Goal: Task Accomplishment & Management: Use online tool/utility

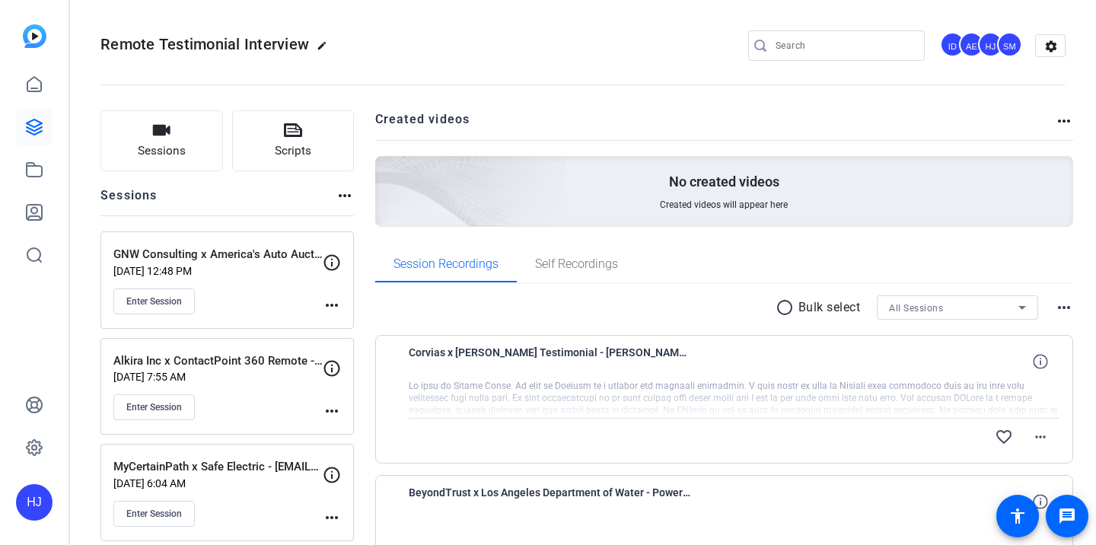
click at [799, 42] on input "Search" at bounding box center [844, 46] width 137 height 18
paste input "Navigate360 x Dr. Poland Thought Leadership"
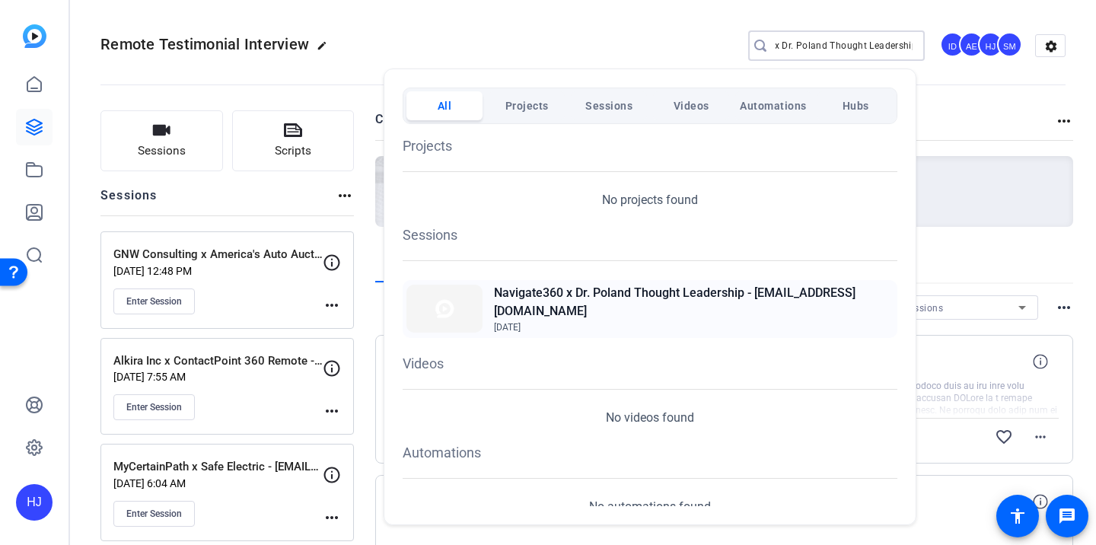
type input "Navigate360 x Dr. Poland Thought Leadership"
click at [632, 305] on h2 "Navigate360 x Dr. Poland Thought Leadership - [EMAIL_ADDRESS][DOMAIN_NAME]" at bounding box center [694, 302] width 400 height 37
click at [499, 24] on div at bounding box center [548, 272] width 1096 height 545
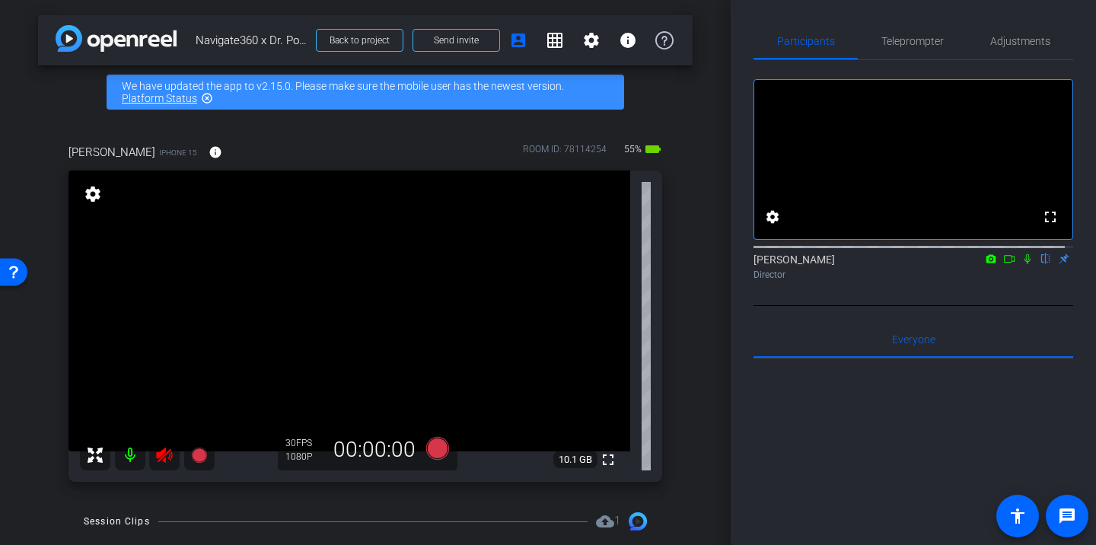
click at [162, 457] on icon at bounding box center [164, 455] width 16 height 15
click at [1013, 41] on span "Adjustments" at bounding box center [1021, 41] width 60 height 11
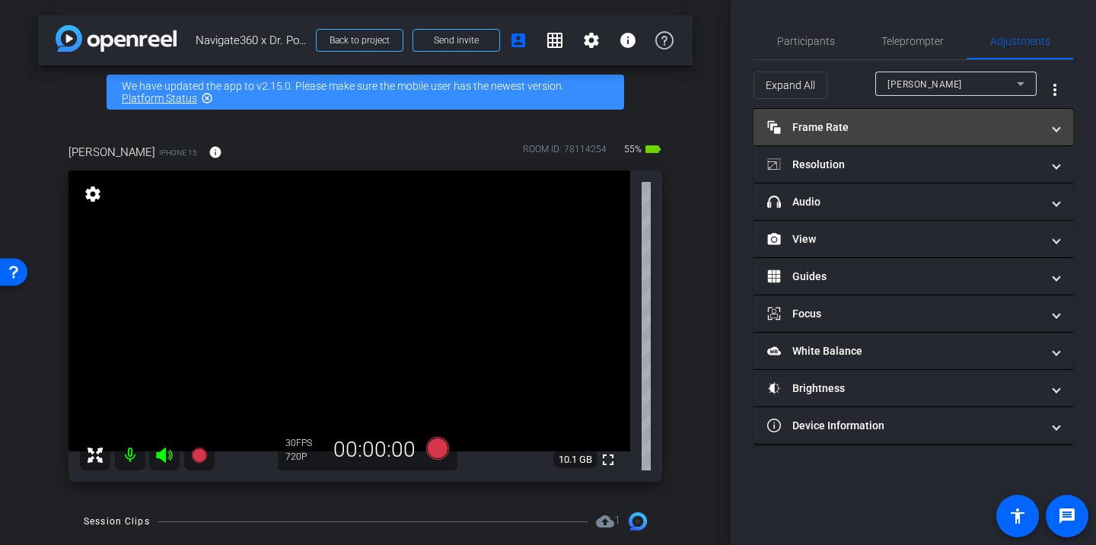
click at [902, 126] on mat-panel-title "Frame Rate Frame Rate" at bounding box center [904, 128] width 274 height 16
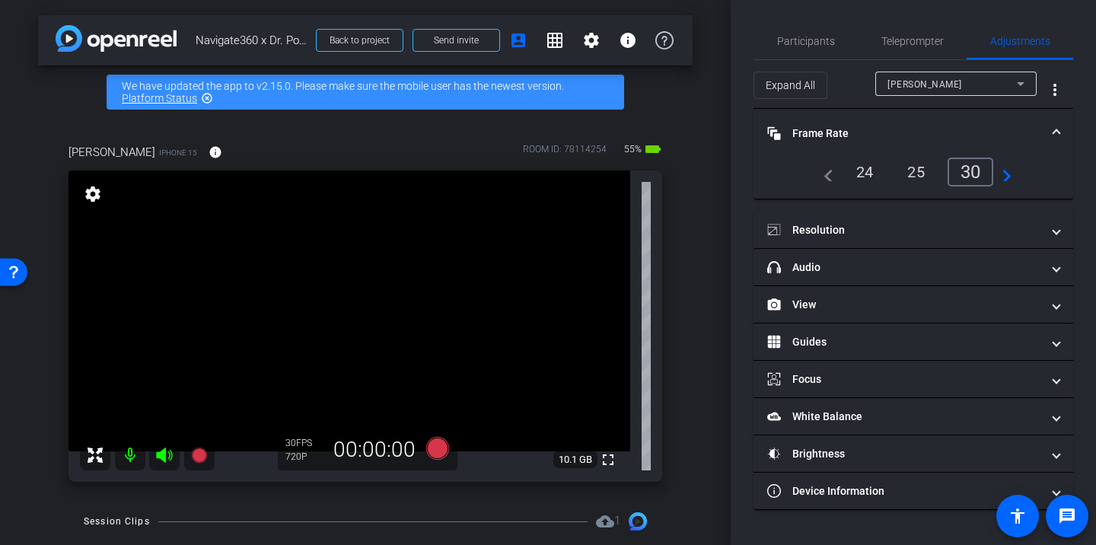
click at [863, 174] on div "24" at bounding box center [865, 172] width 40 height 26
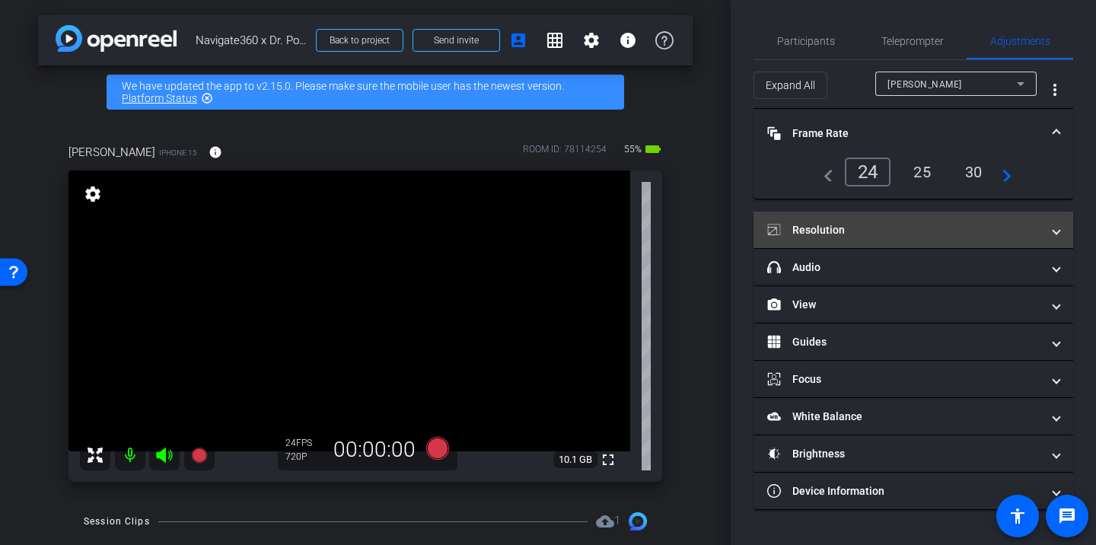
click at [845, 230] on mat-panel-title "Resolution" at bounding box center [904, 230] width 274 height 16
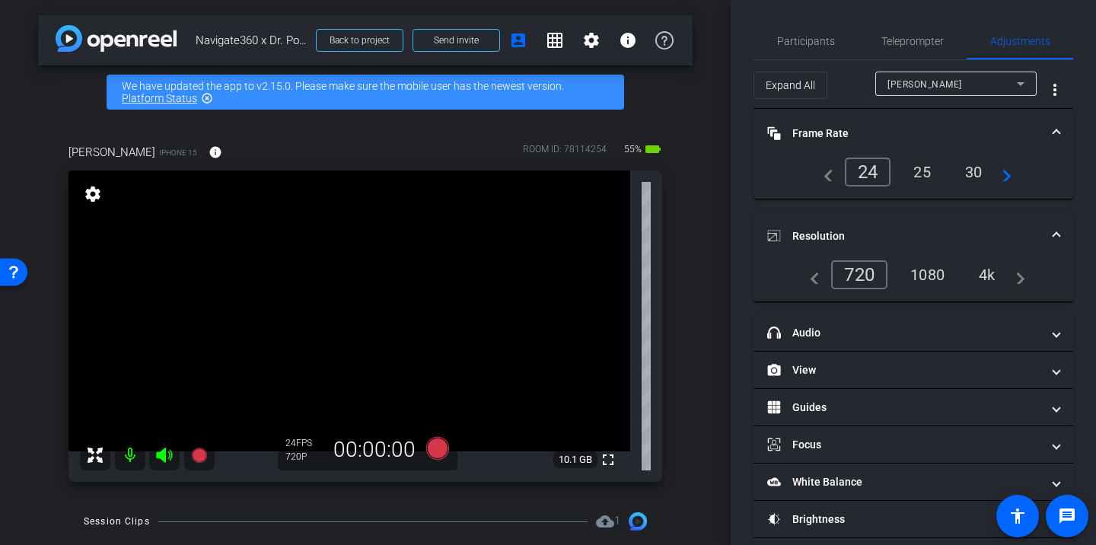
click at [923, 276] on div "1080" at bounding box center [927, 275] width 57 height 26
click at [796, 43] on span "Participants" at bounding box center [806, 41] width 58 height 11
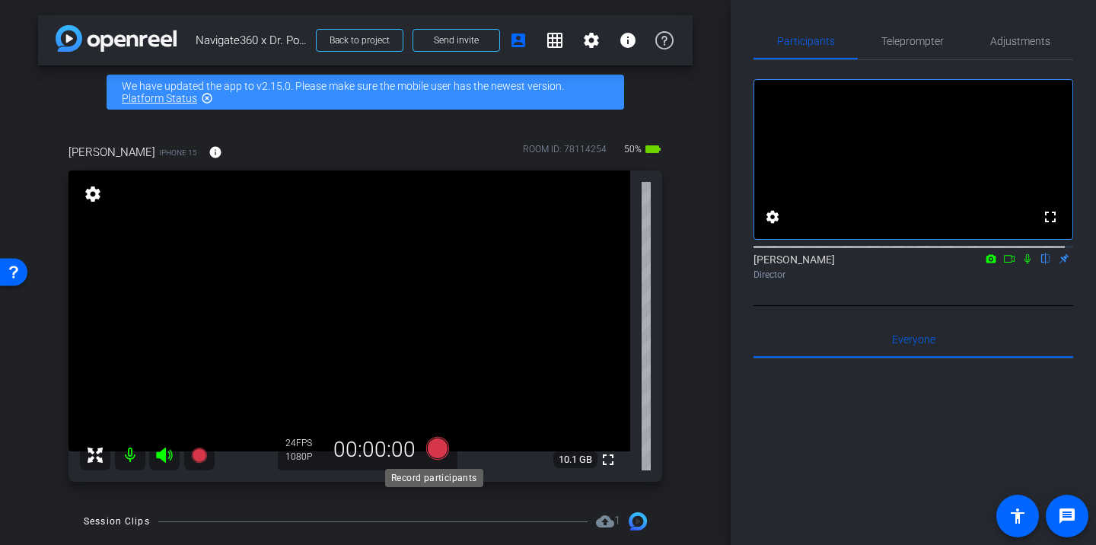
click at [434, 449] on icon at bounding box center [437, 448] width 23 height 23
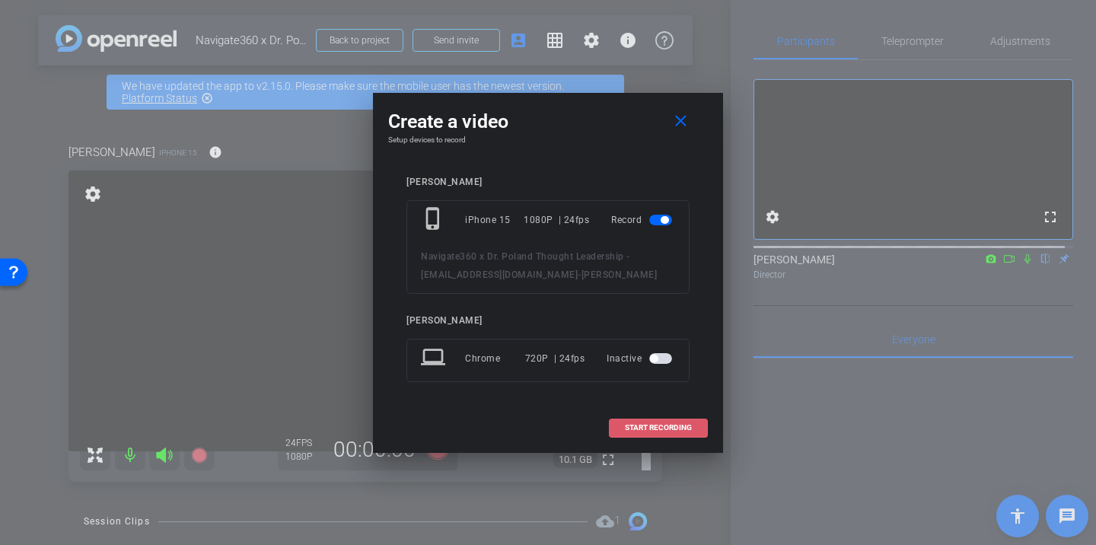
click at [647, 424] on span "START RECORDING" at bounding box center [658, 428] width 67 height 8
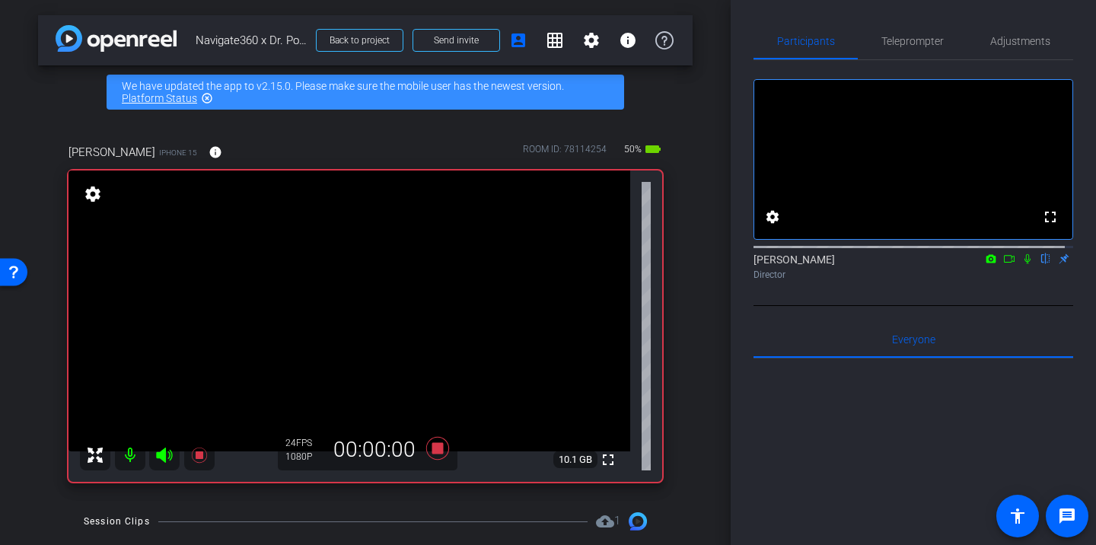
click at [1022, 264] on icon at bounding box center [1028, 259] width 12 height 11
click at [428, 448] on icon at bounding box center [437, 448] width 23 height 23
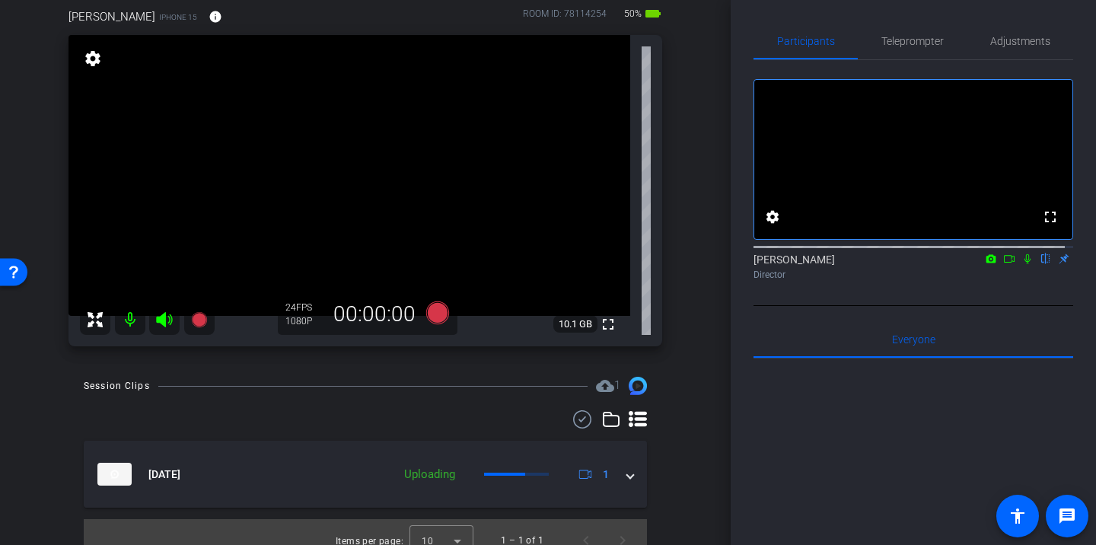
scroll to position [152, 0]
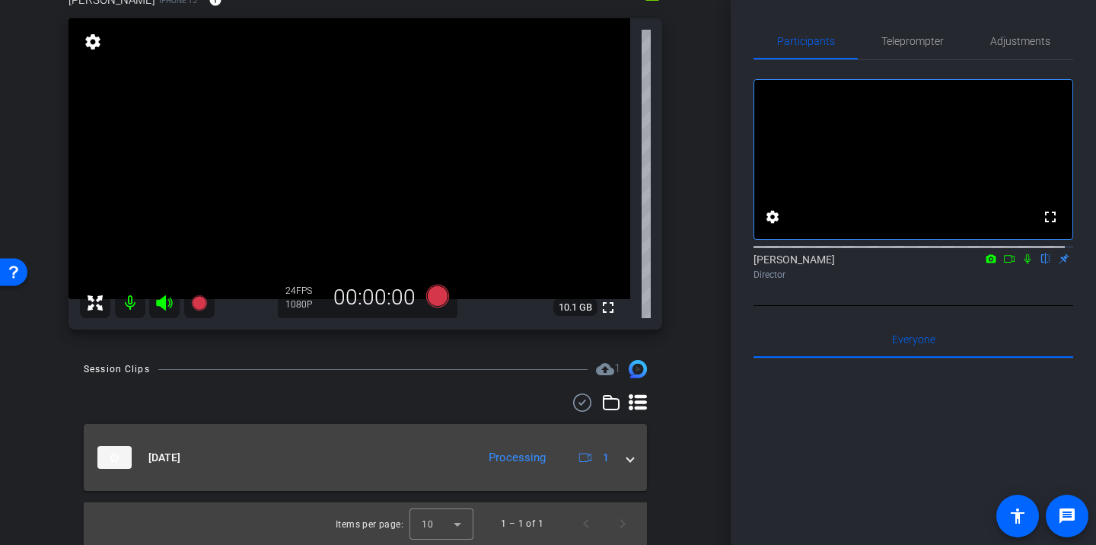
click at [627, 458] on span at bounding box center [630, 458] width 6 height 16
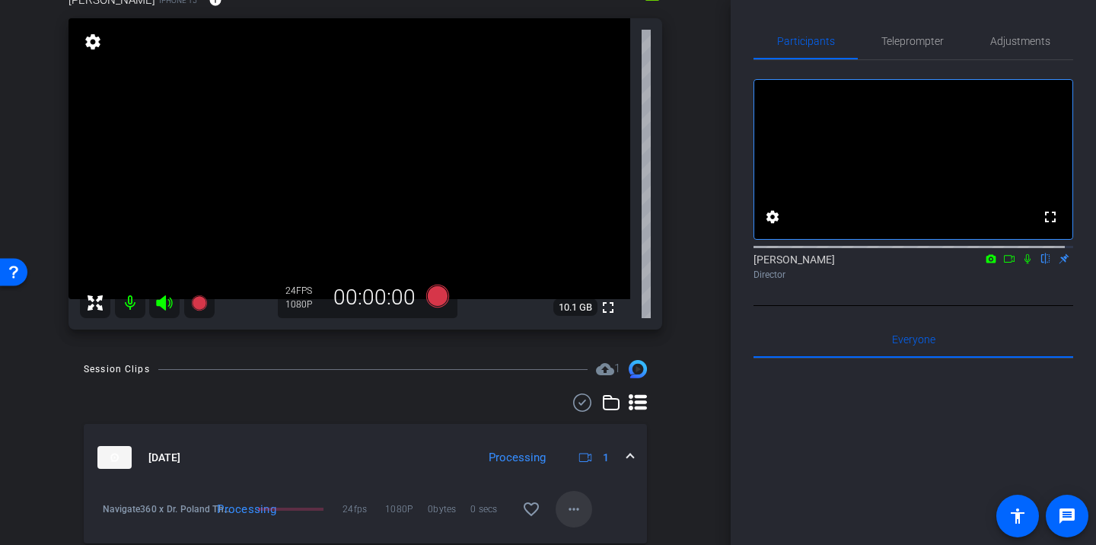
click at [569, 505] on mat-icon "more_horiz" at bounding box center [574, 509] width 18 height 18
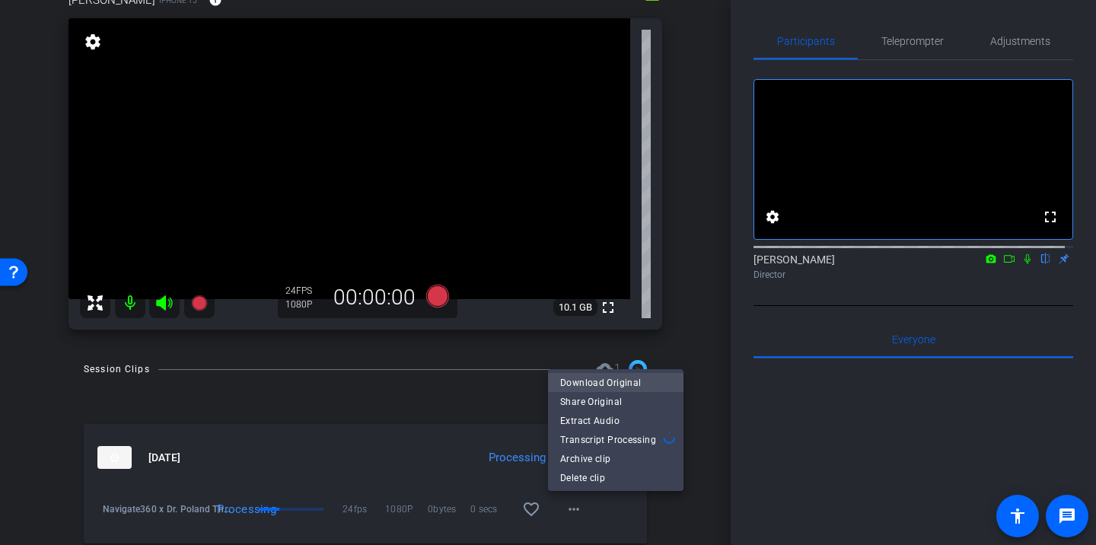
click at [590, 381] on span "Download Original" at bounding box center [615, 383] width 111 height 18
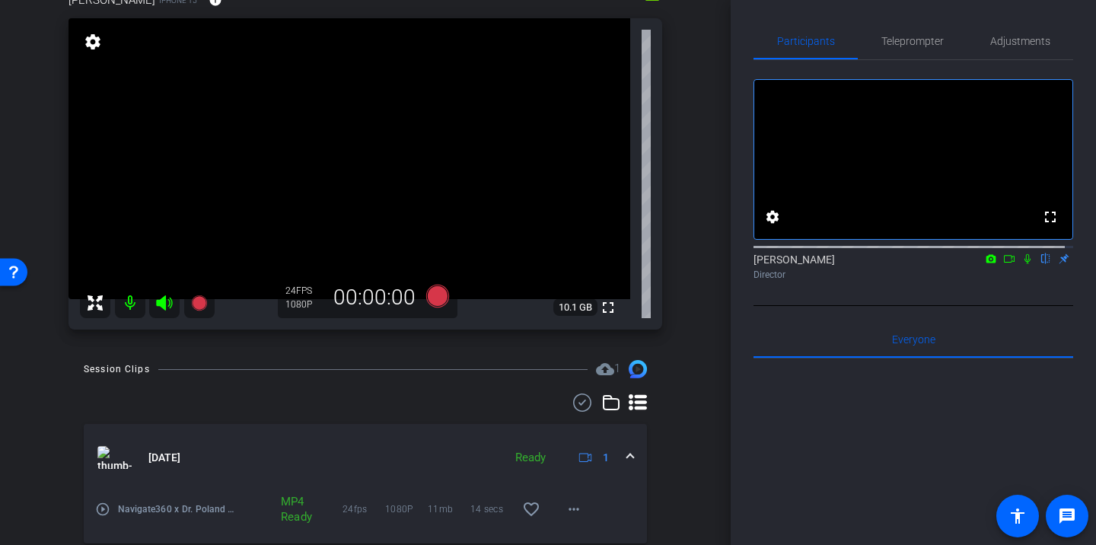
click at [162, 306] on icon at bounding box center [164, 302] width 16 height 15
click at [125, 299] on mat-icon at bounding box center [130, 303] width 30 height 30
click at [161, 302] on icon at bounding box center [164, 302] width 16 height 15
click at [127, 302] on mat-icon at bounding box center [130, 303] width 30 height 30
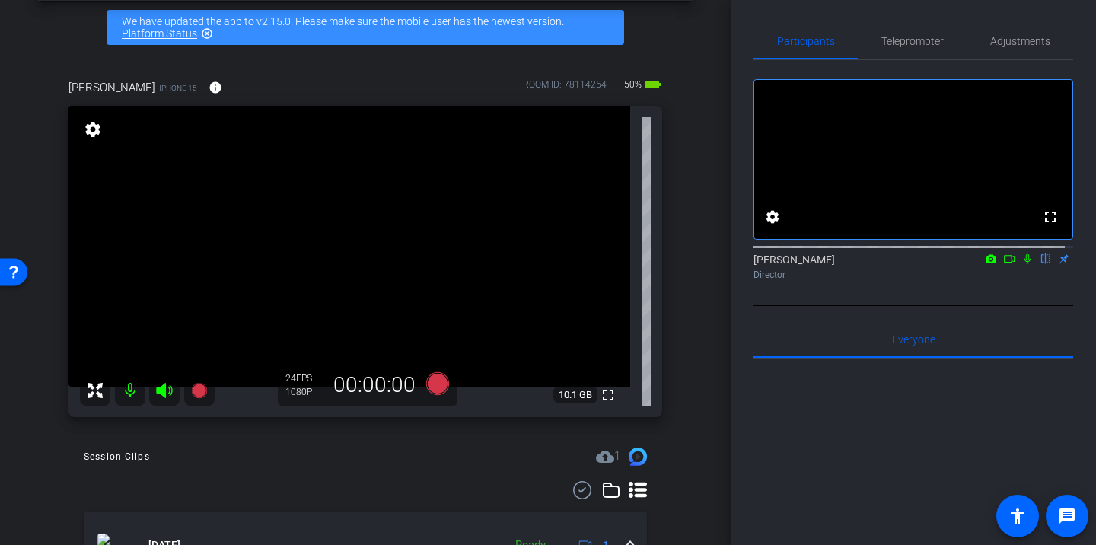
scroll to position [75, 0]
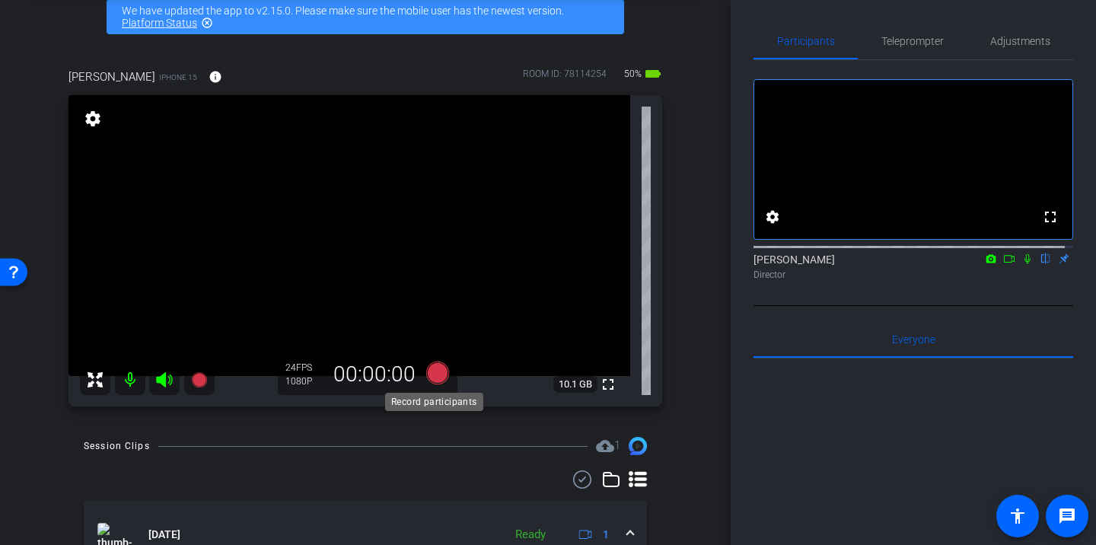
click at [437, 372] on icon at bounding box center [437, 373] width 23 height 23
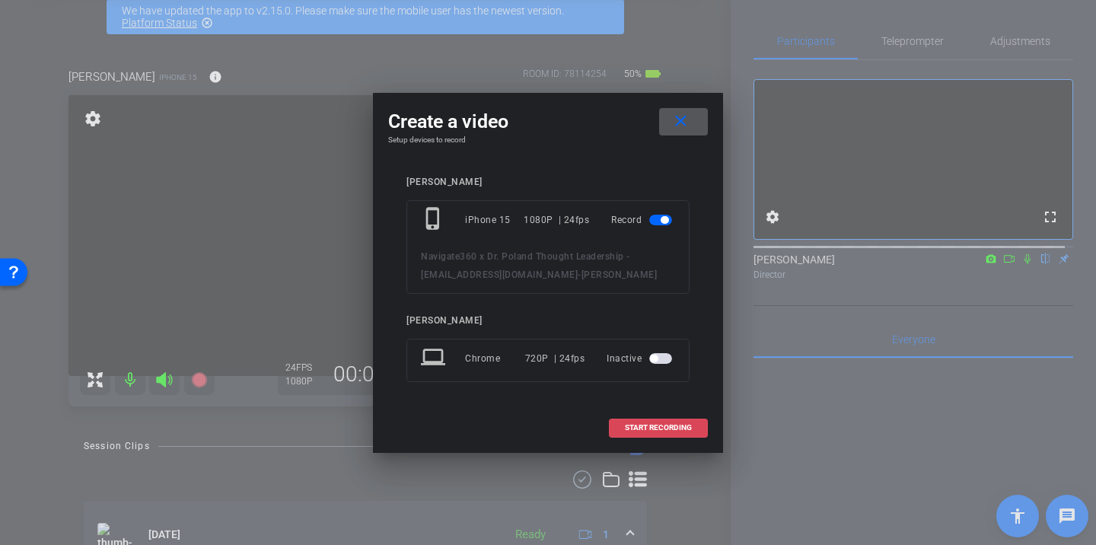
click at [648, 428] on span "START RECORDING" at bounding box center [658, 428] width 67 height 8
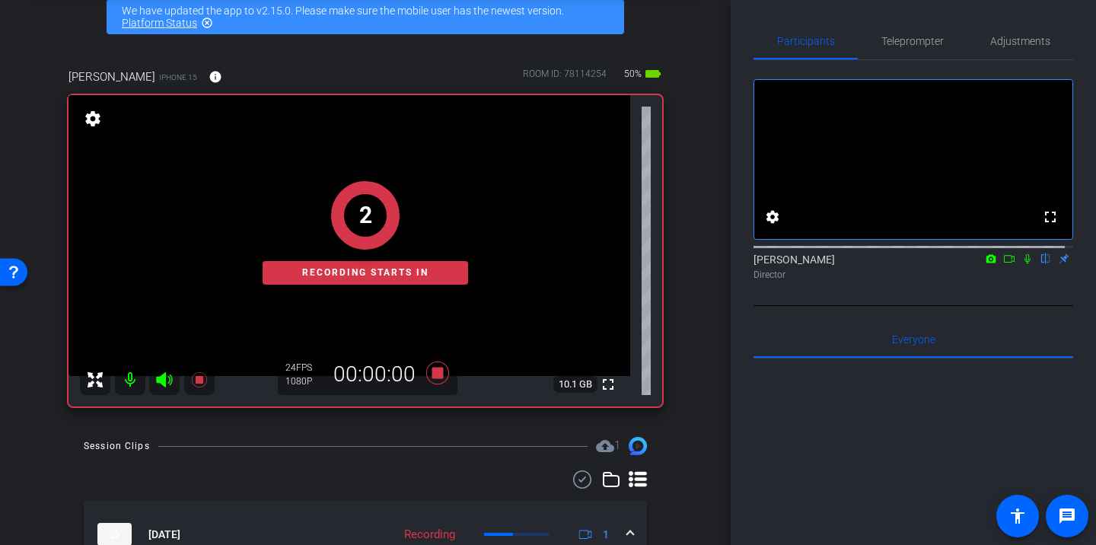
click at [1003, 264] on icon at bounding box center [1009, 259] width 12 height 11
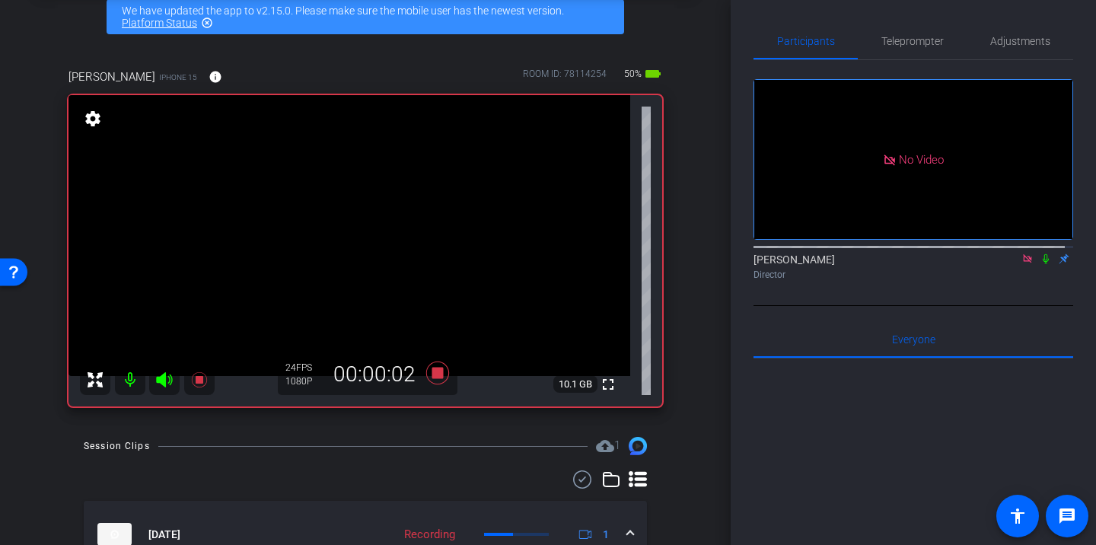
click at [1043, 264] on icon at bounding box center [1046, 259] width 6 height 10
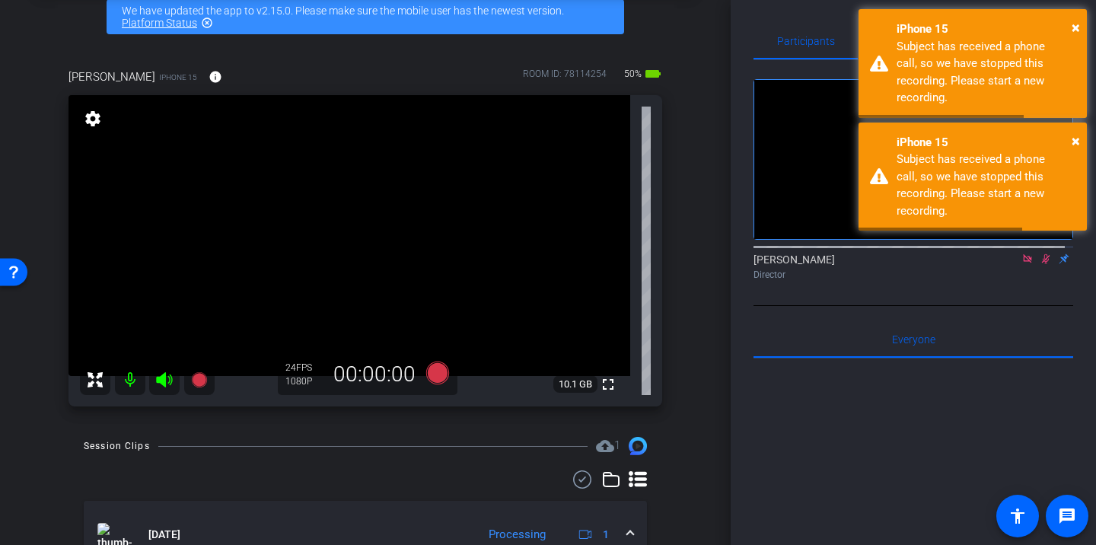
click at [1042, 264] on icon at bounding box center [1046, 259] width 8 height 10
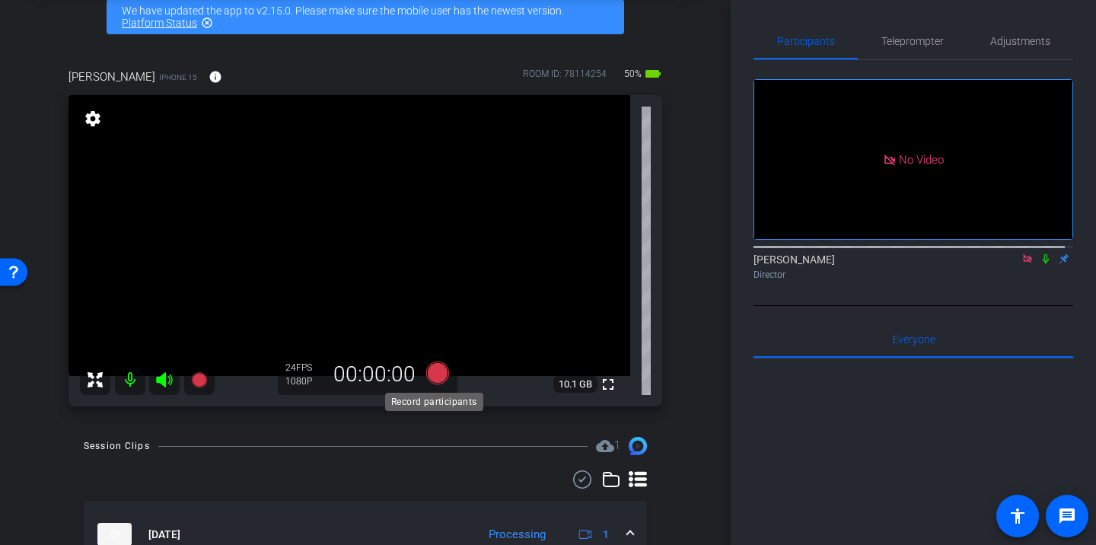
click at [434, 378] on icon at bounding box center [437, 373] width 23 height 23
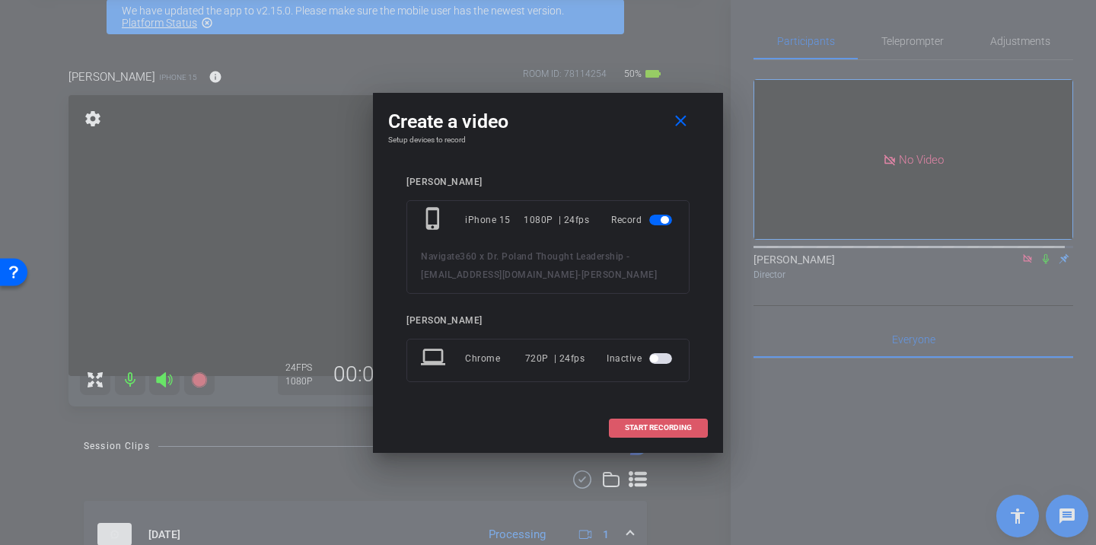
click at [639, 427] on span "START RECORDING" at bounding box center [658, 428] width 67 height 8
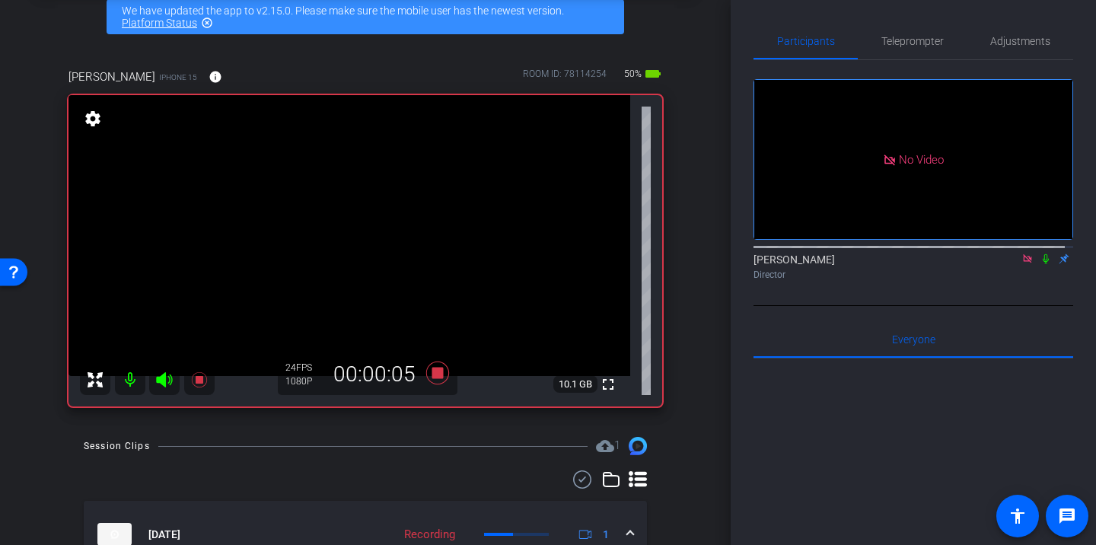
click at [1040, 264] on icon at bounding box center [1046, 259] width 12 height 11
click at [1043, 264] on icon at bounding box center [1046, 259] width 6 height 10
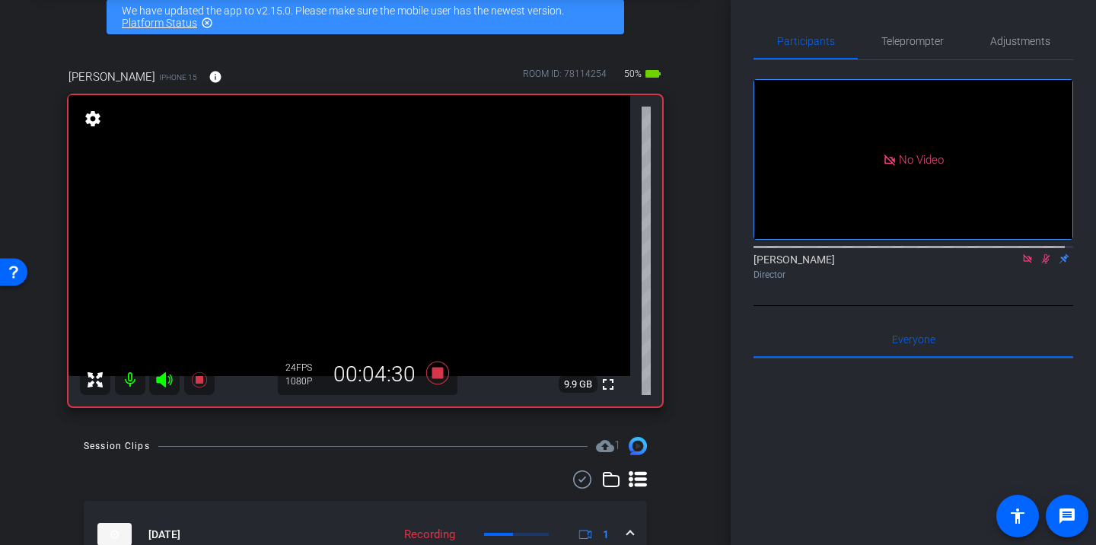
click at [1040, 264] on icon at bounding box center [1046, 259] width 12 height 11
click at [1042, 264] on icon at bounding box center [1046, 259] width 8 height 10
click at [1040, 264] on icon at bounding box center [1046, 259] width 12 height 11
click at [1037, 266] on mat-icon at bounding box center [1046, 259] width 18 height 14
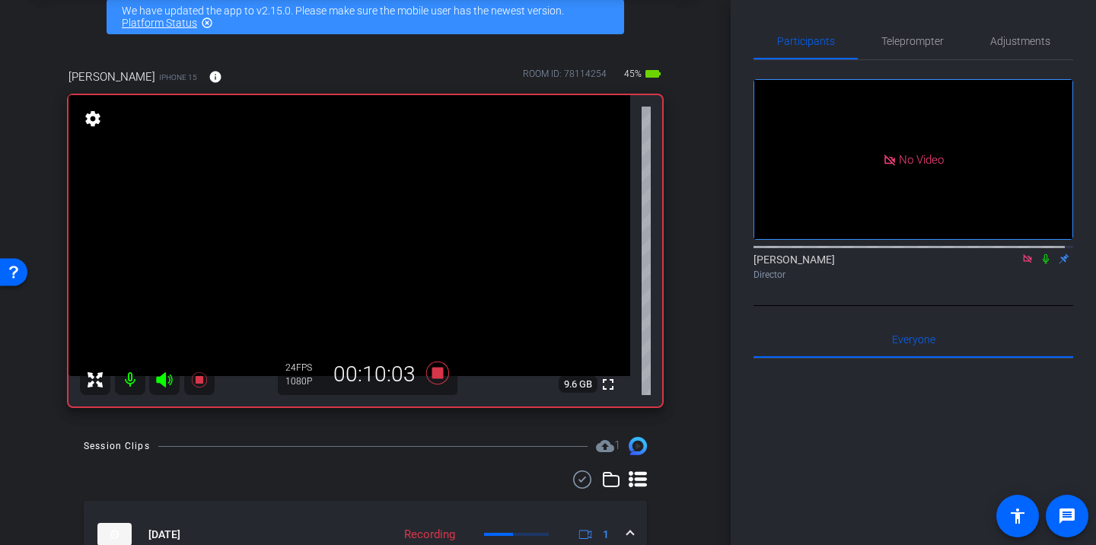
click at [1043, 264] on icon at bounding box center [1046, 259] width 6 height 10
click at [1042, 264] on icon at bounding box center [1046, 259] width 8 height 10
click at [1040, 264] on icon at bounding box center [1046, 259] width 12 height 11
click at [1037, 266] on mat-icon at bounding box center [1046, 259] width 18 height 14
click at [1040, 264] on icon at bounding box center [1046, 259] width 12 height 11
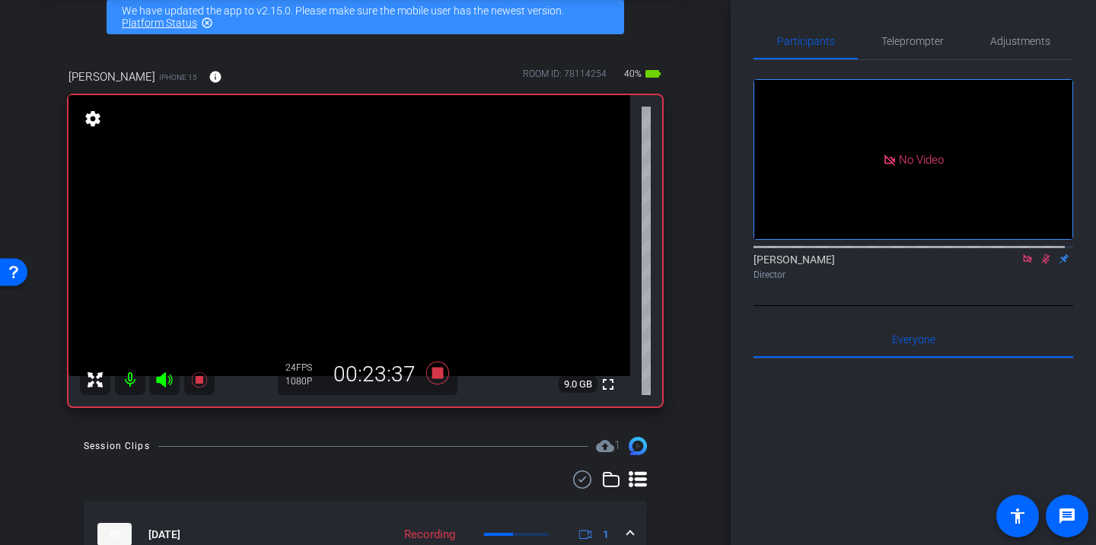
click at [1042, 264] on icon at bounding box center [1046, 259] width 8 height 10
click at [1043, 264] on icon at bounding box center [1046, 259] width 6 height 10
click at [1042, 264] on icon at bounding box center [1046, 259] width 8 height 10
click at [1043, 264] on icon at bounding box center [1046, 259] width 6 height 10
click at [1040, 264] on icon at bounding box center [1046, 259] width 12 height 11
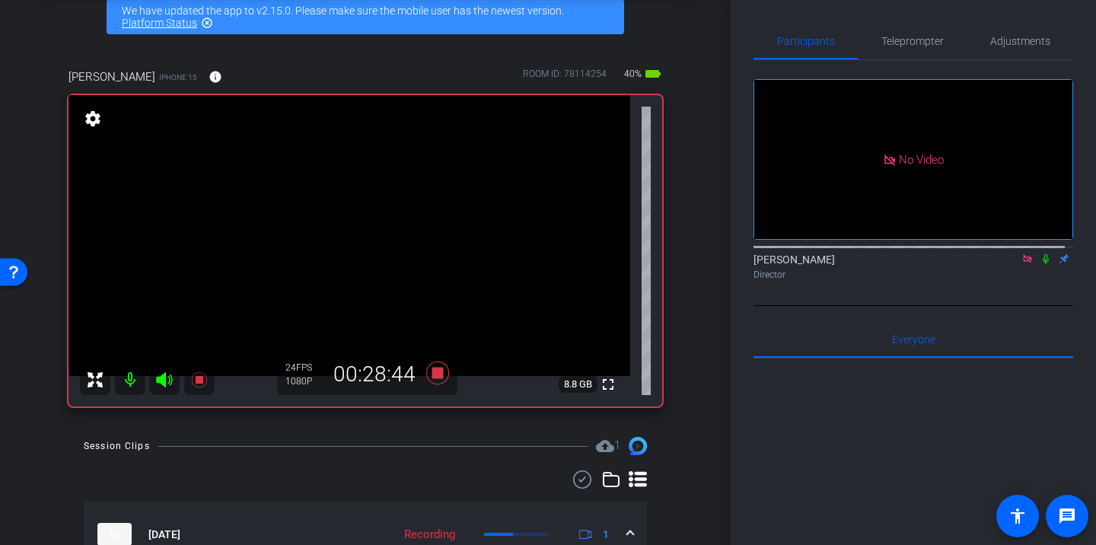
click at [1040, 264] on icon at bounding box center [1046, 259] width 12 height 11
click at [1043, 264] on icon at bounding box center [1046, 259] width 12 height 11
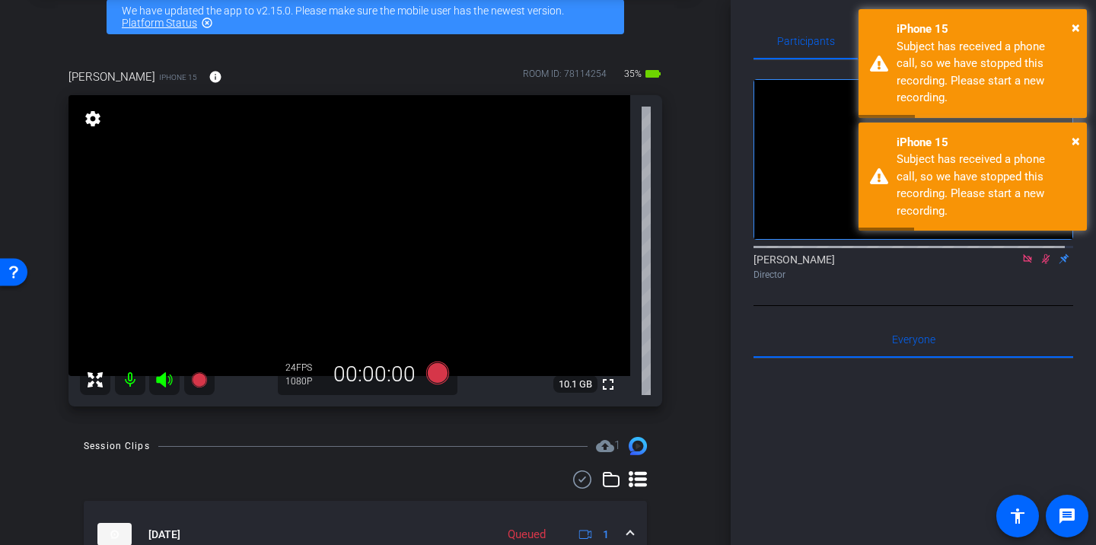
click at [1040, 264] on icon at bounding box center [1046, 259] width 12 height 11
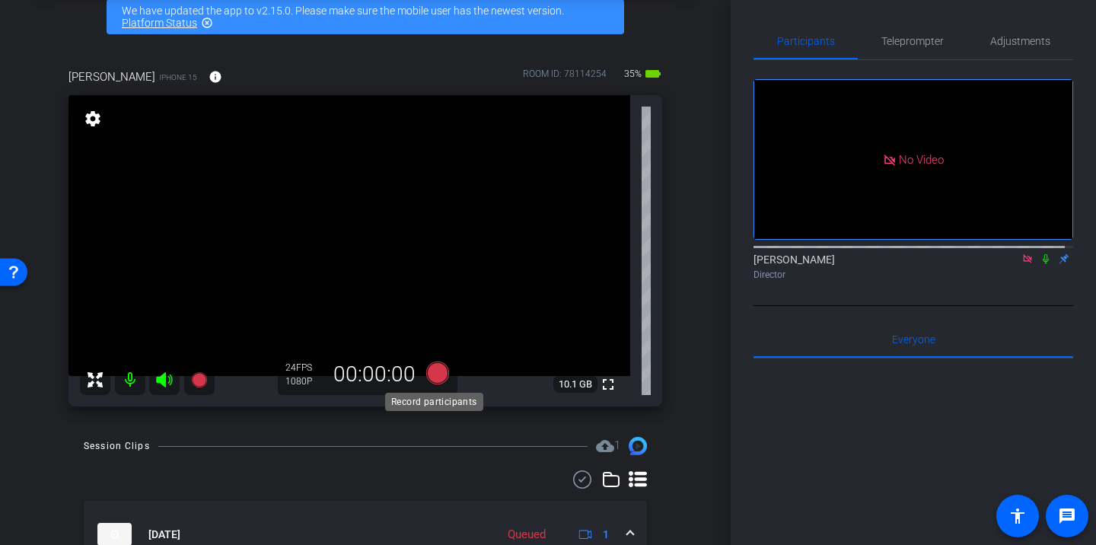
click at [433, 370] on icon at bounding box center [437, 373] width 23 height 23
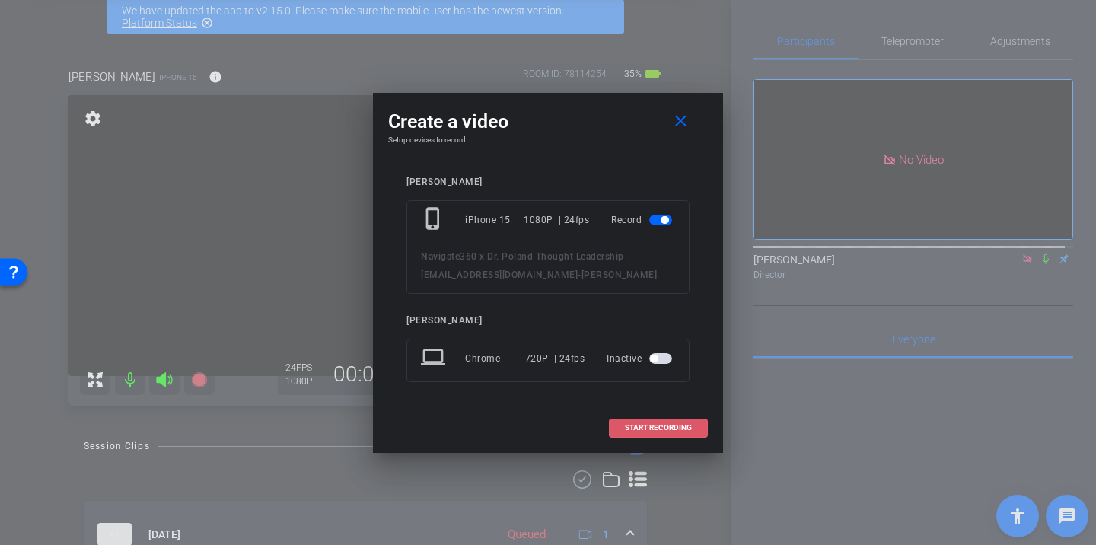
click at [637, 426] on span "START RECORDING" at bounding box center [658, 428] width 67 height 8
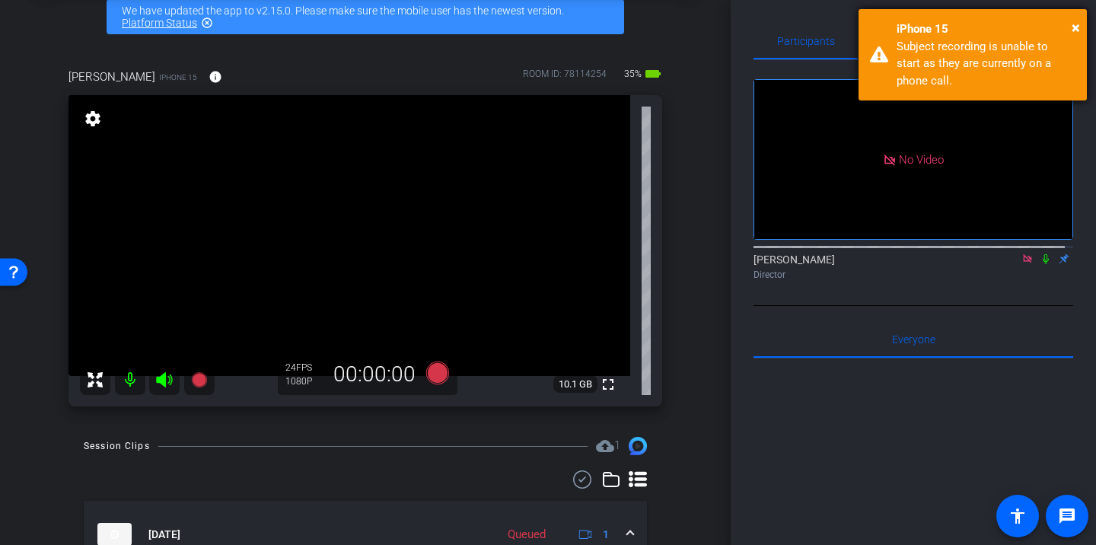
click at [1082, 25] on div "× iPhone 15 Subject recording is unable to start as they are currently on a pho…" at bounding box center [973, 54] width 228 height 91
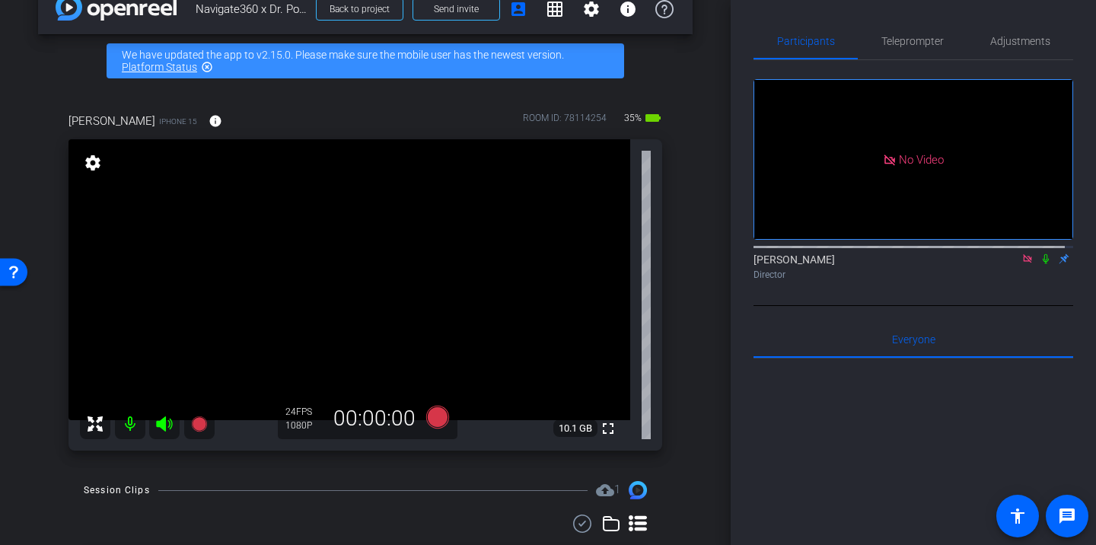
scroll to position [0, 0]
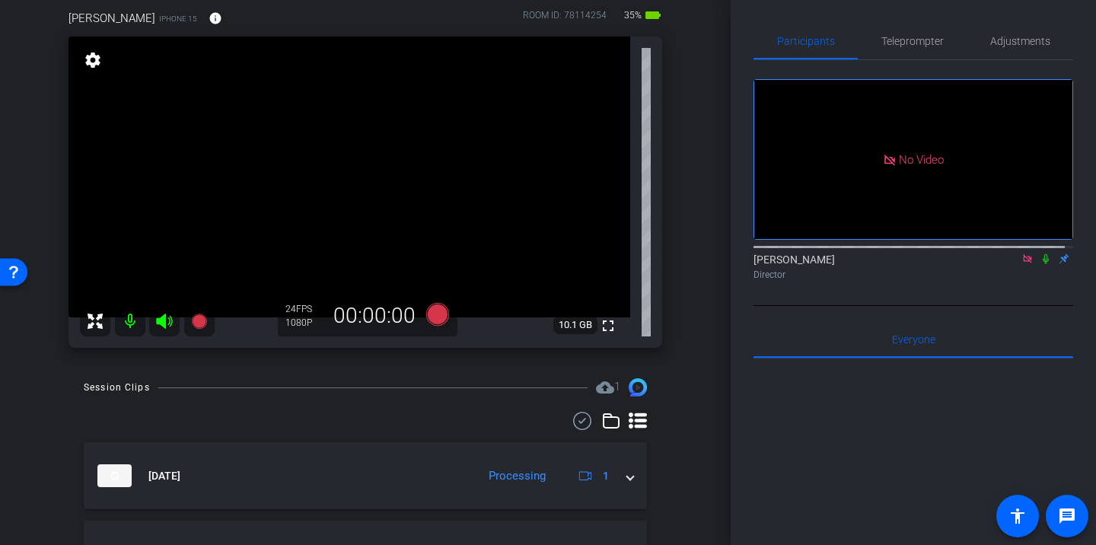
scroll to position [132, 0]
click at [427, 319] on icon at bounding box center [437, 316] width 23 height 23
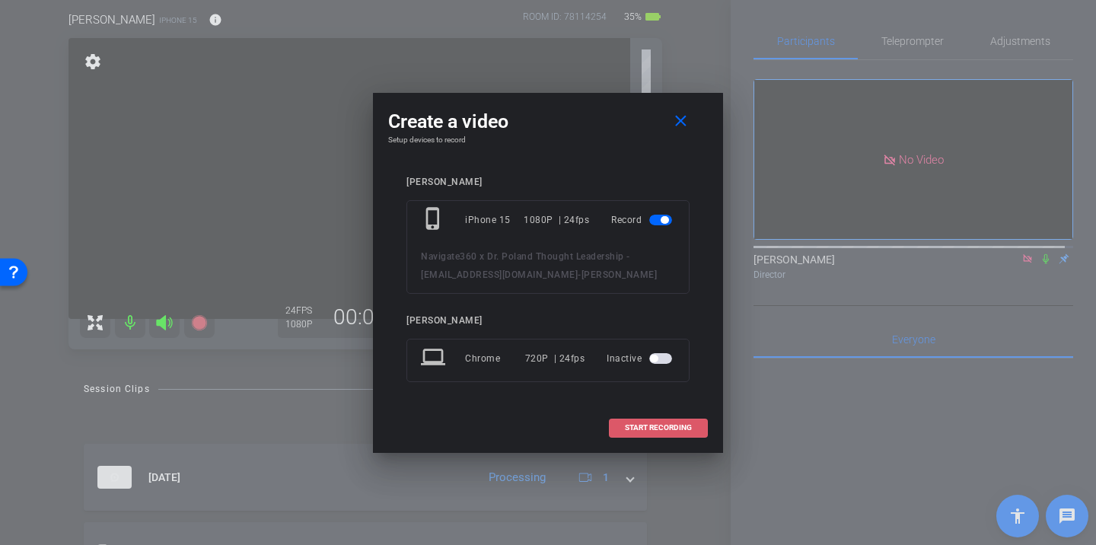
click at [645, 433] on span at bounding box center [658, 428] width 97 height 37
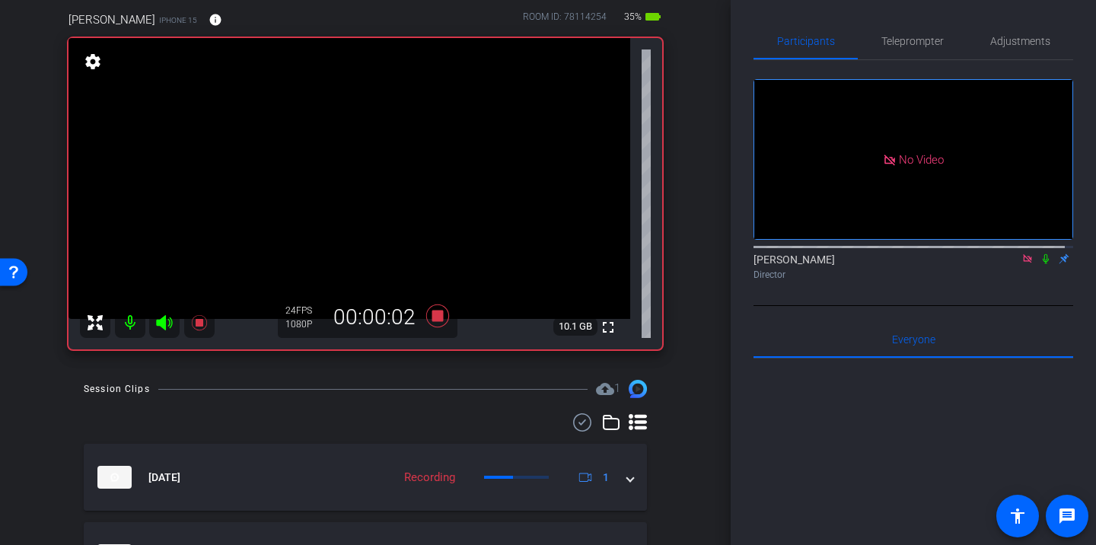
click at [1040, 264] on icon at bounding box center [1046, 259] width 12 height 11
drag, startPoint x: 1037, startPoint y: 276, endPoint x: 1029, endPoint y: 311, distance: 35.1
click at [1029, 306] on div "No Video Heather Jacoby Director" at bounding box center [914, 183] width 320 height 246
click at [1040, 264] on icon at bounding box center [1046, 259] width 12 height 11
click at [1043, 264] on icon at bounding box center [1046, 259] width 6 height 10
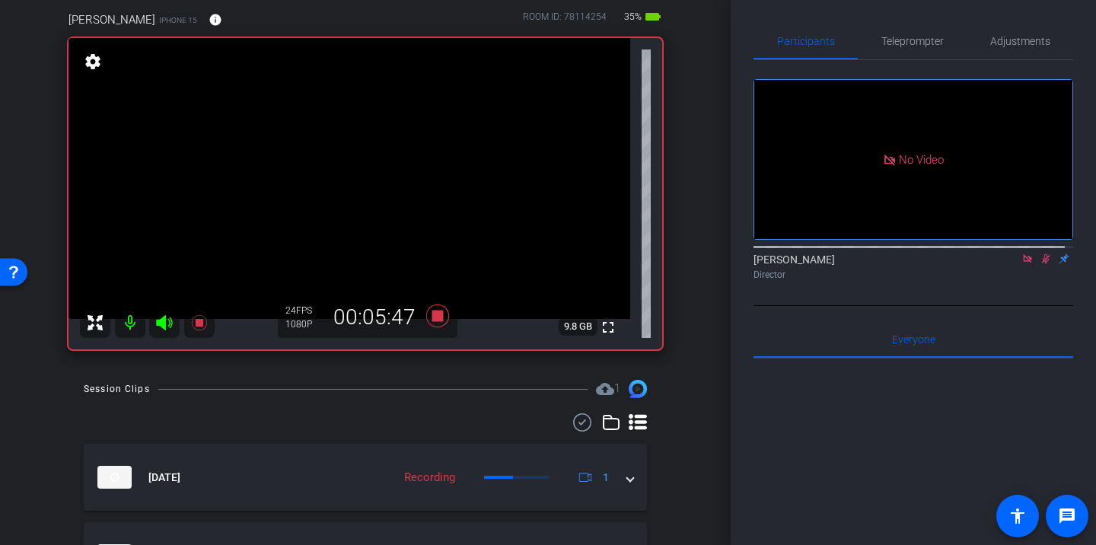
click at [1040, 264] on icon at bounding box center [1046, 259] width 12 height 11
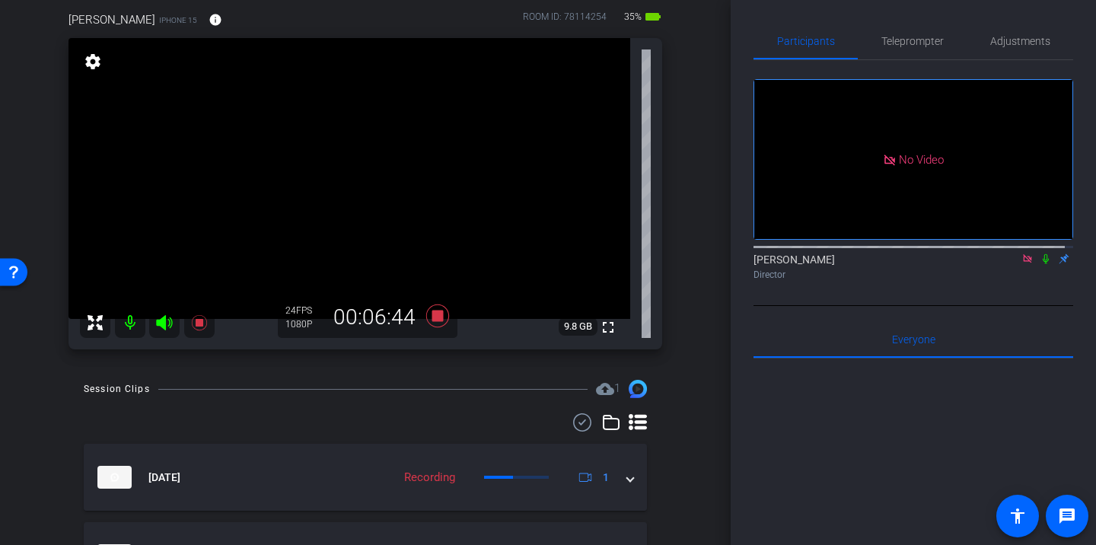
click at [1043, 264] on icon at bounding box center [1046, 259] width 6 height 10
click at [1042, 264] on icon at bounding box center [1046, 259] width 8 height 10
click at [1040, 264] on icon at bounding box center [1046, 259] width 12 height 11
click at [1042, 264] on icon at bounding box center [1046, 259] width 8 height 10
click at [1043, 264] on icon at bounding box center [1046, 259] width 6 height 10
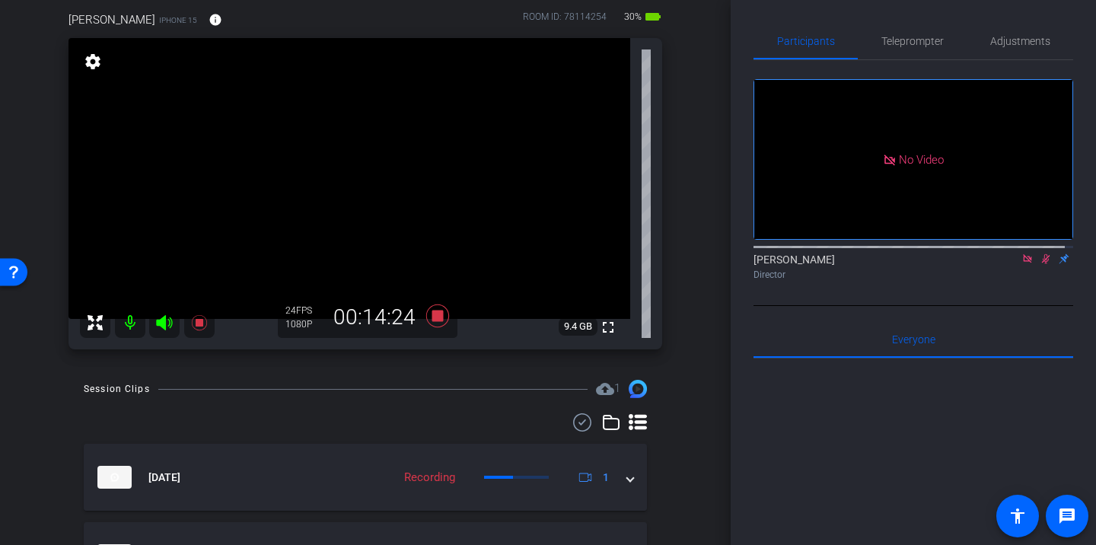
click at [1042, 264] on icon at bounding box center [1046, 259] width 8 height 10
click at [1040, 264] on icon at bounding box center [1046, 259] width 12 height 11
click at [1043, 264] on icon at bounding box center [1046, 259] width 6 height 10
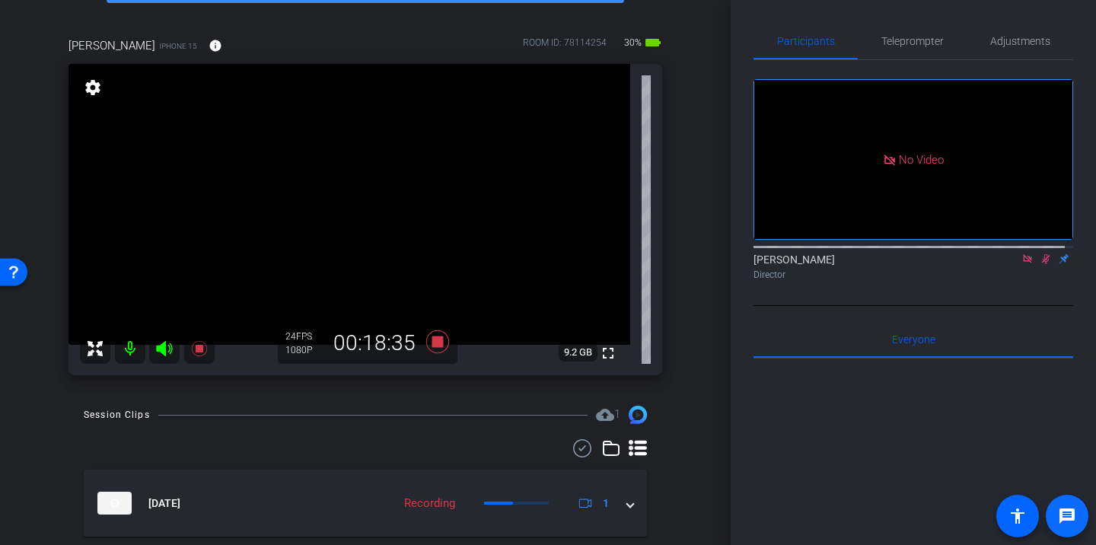
scroll to position [104, 0]
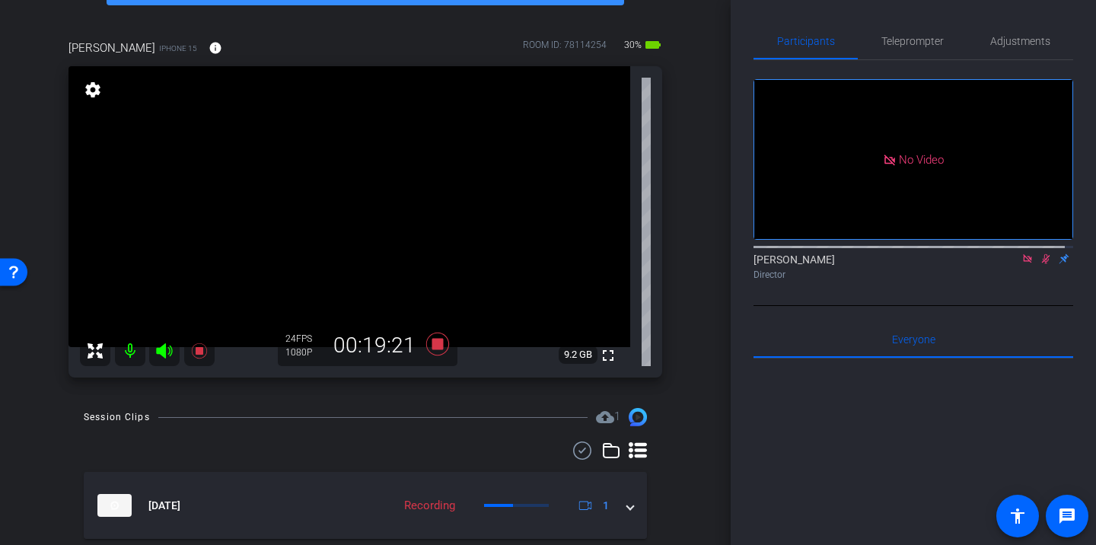
click at [1042, 264] on icon at bounding box center [1046, 259] width 8 height 10
click at [1043, 264] on icon at bounding box center [1046, 259] width 6 height 10
click at [1040, 264] on icon at bounding box center [1046, 259] width 12 height 11
click at [1043, 264] on icon at bounding box center [1046, 259] width 6 height 10
click at [1042, 264] on icon at bounding box center [1046, 259] width 8 height 10
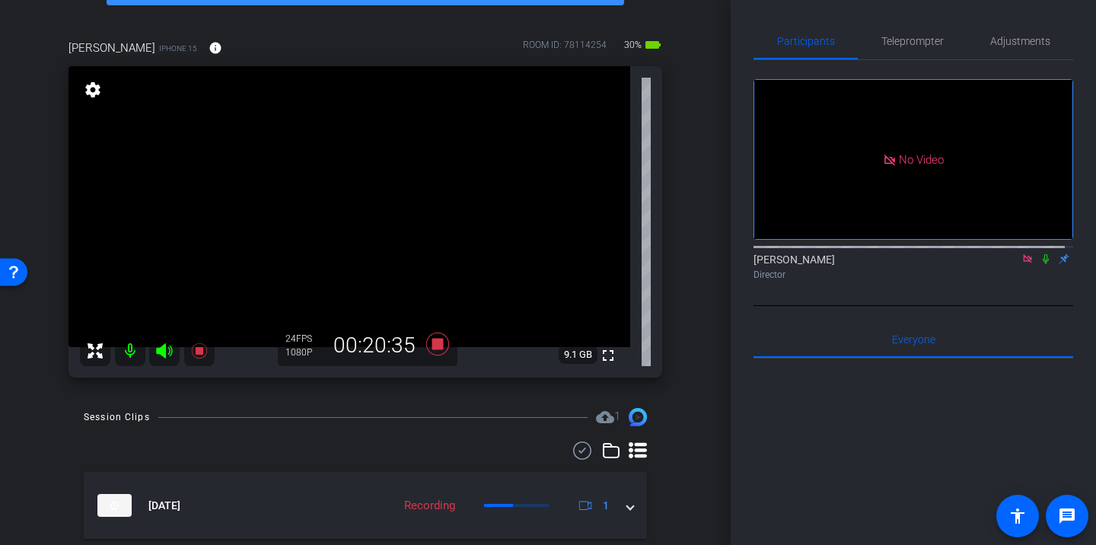
click at [1043, 264] on icon at bounding box center [1046, 259] width 6 height 10
click at [1040, 264] on icon at bounding box center [1046, 259] width 12 height 11
click at [1043, 264] on icon at bounding box center [1046, 259] width 6 height 10
click at [1042, 264] on icon at bounding box center [1046, 259] width 8 height 10
click at [1043, 264] on icon at bounding box center [1046, 259] width 6 height 10
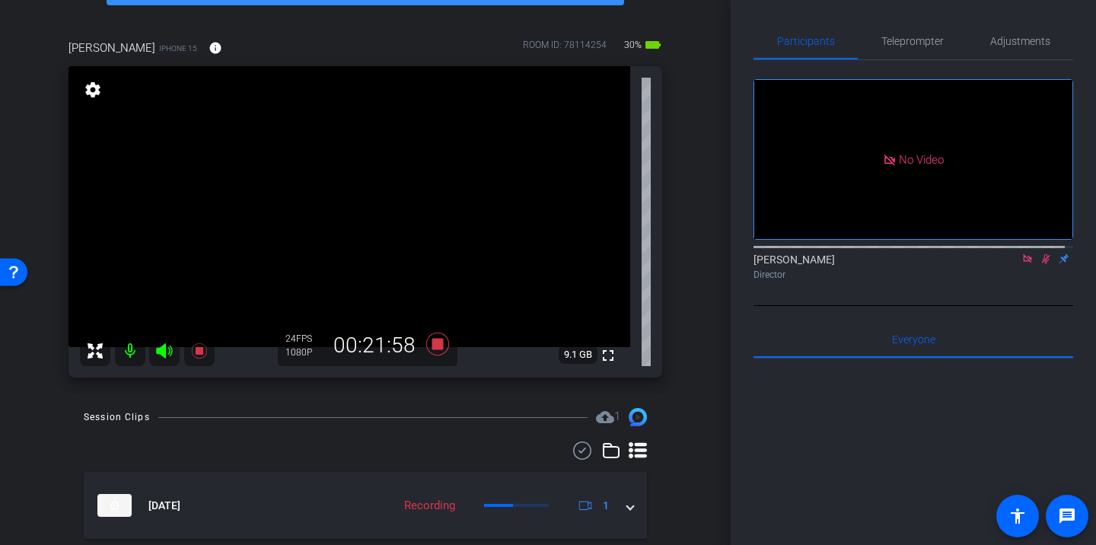
click at [1042, 264] on icon at bounding box center [1046, 259] width 8 height 10
click at [436, 344] on icon at bounding box center [437, 344] width 23 height 23
click at [1022, 264] on icon at bounding box center [1028, 259] width 12 height 11
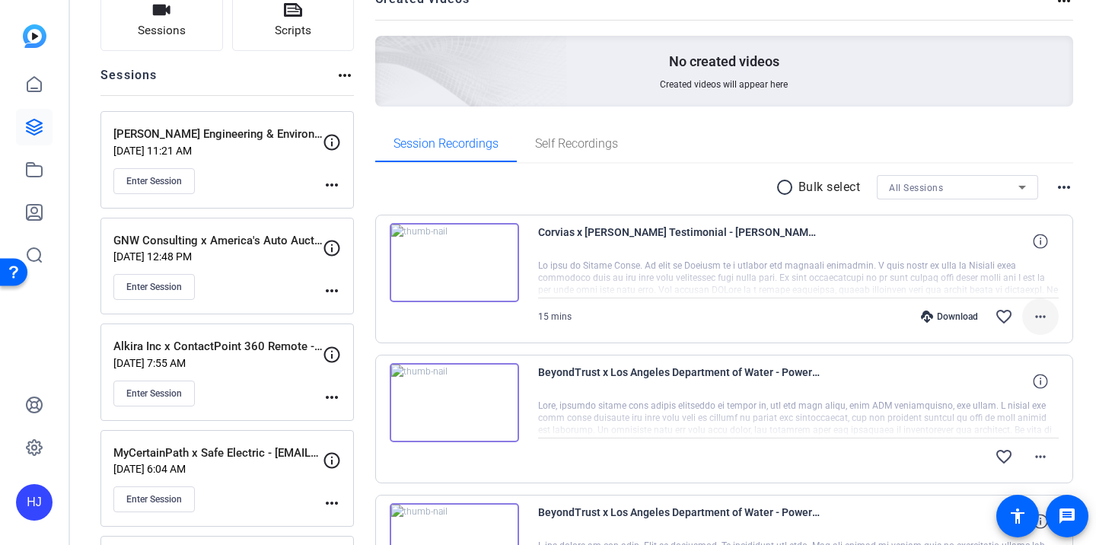
click at [1035, 319] on mat-icon "more_horiz" at bounding box center [1041, 317] width 18 height 18
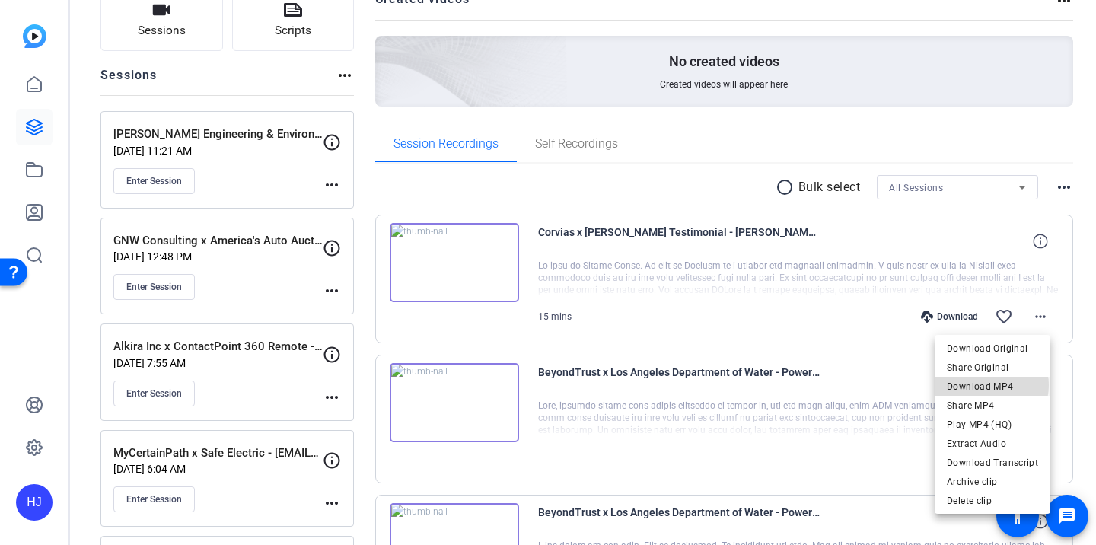
click at [989, 385] on span "Download MP4" at bounding box center [992, 387] width 91 height 18
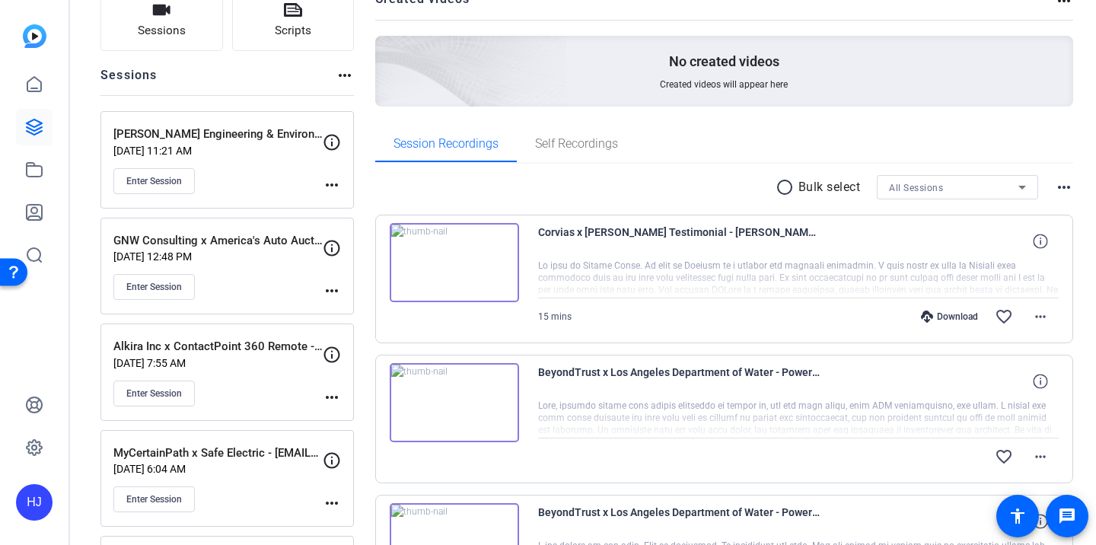
click at [971, 155] on div "Session Recordings Self Recordings" at bounding box center [724, 144] width 699 height 37
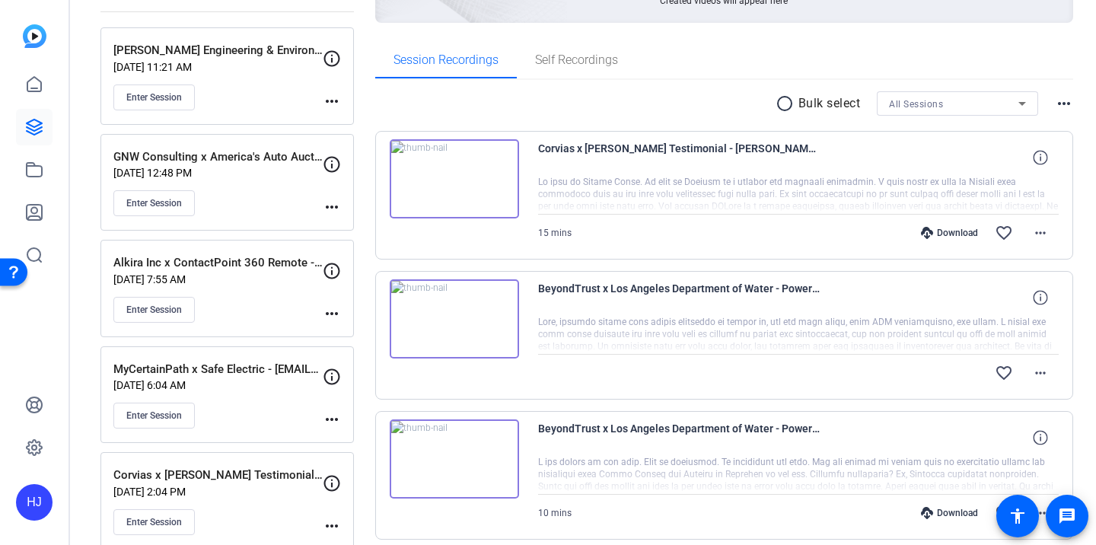
scroll to position [208, 0]
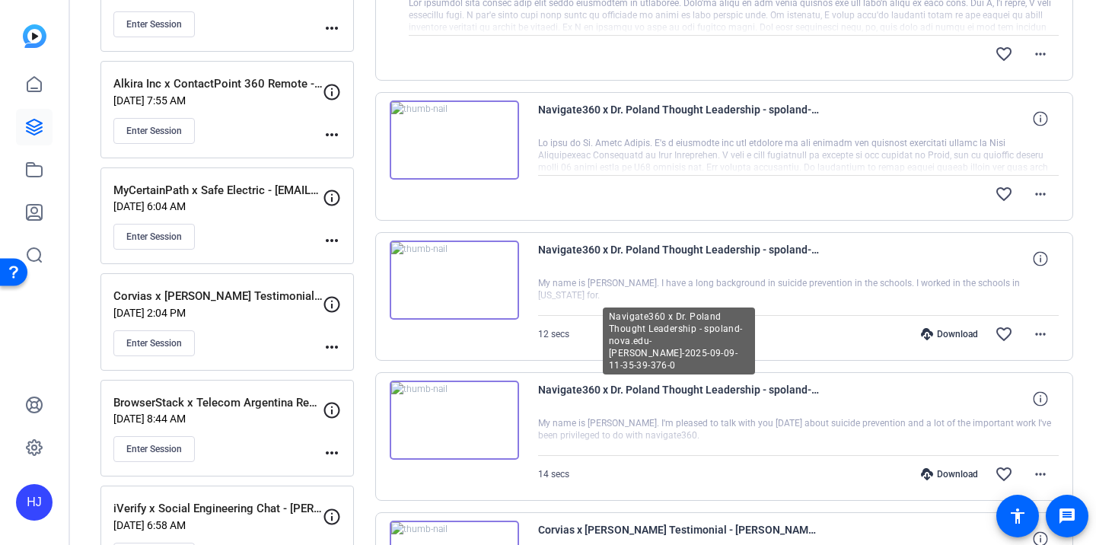
scroll to position [388, 0]
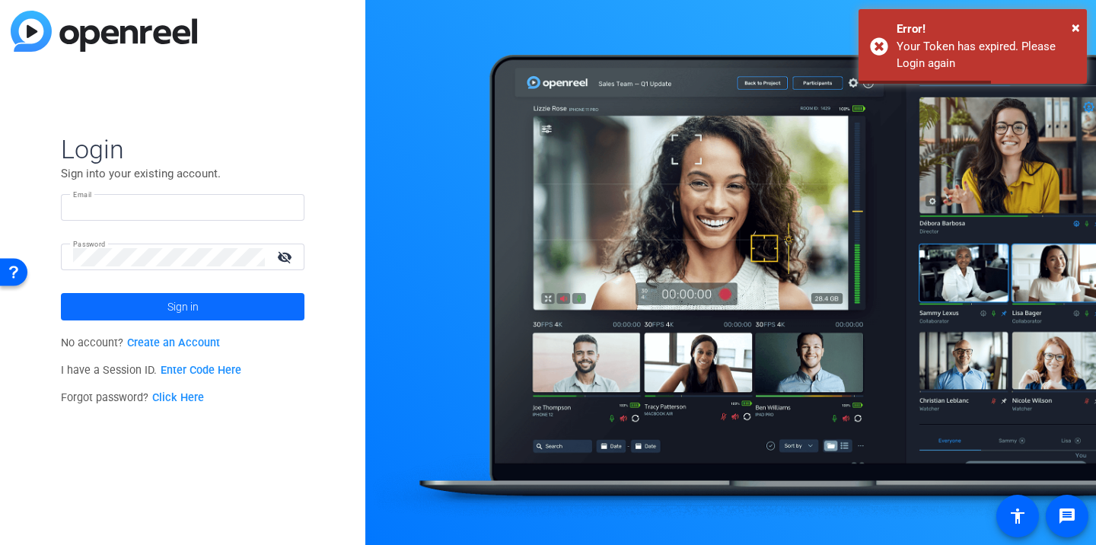
type input "[PERSON_NAME][EMAIL_ADDRESS][DOMAIN_NAME]"
click at [198, 308] on span at bounding box center [183, 307] width 244 height 37
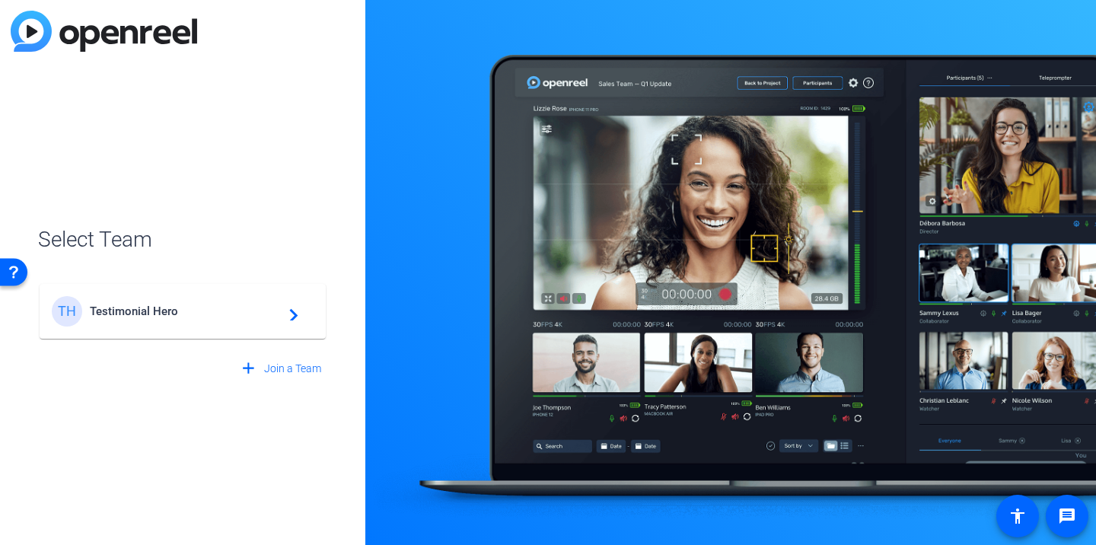
click at [224, 302] on div "TH Testimonial Hero navigate_next" at bounding box center [183, 311] width 262 height 30
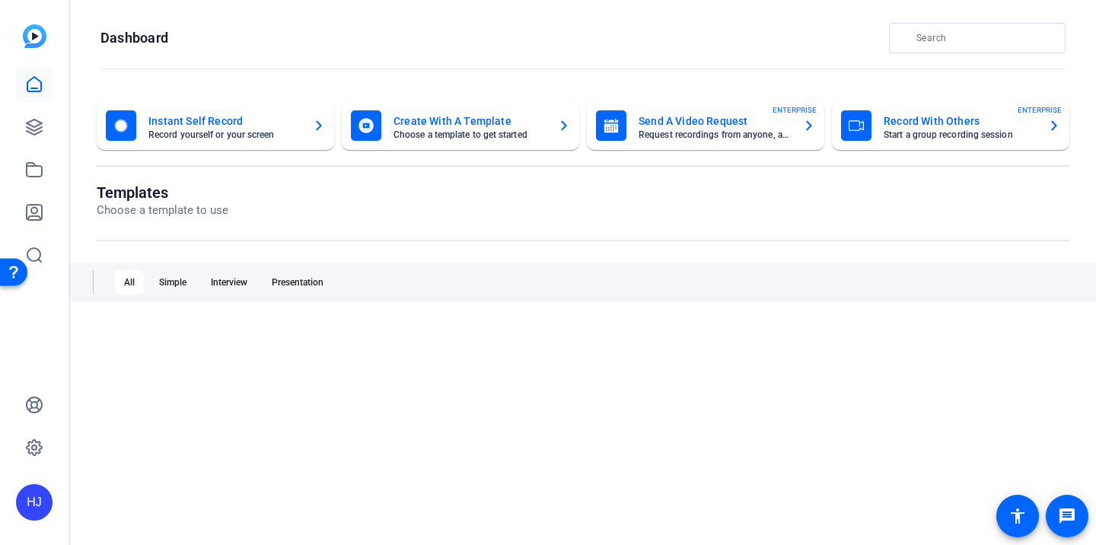
click at [160, 311] on div "Templates Choose a template to use All Simple Interview Presentation" at bounding box center [583, 390] width 973 height 415
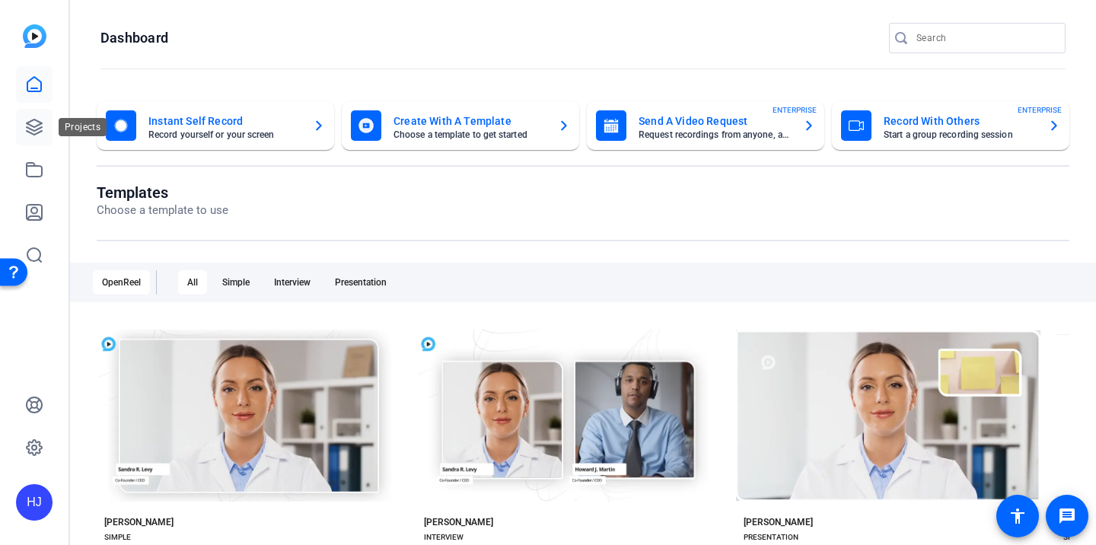
click at [31, 130] on icon at bounding box center [34, 127] width 15 height 15
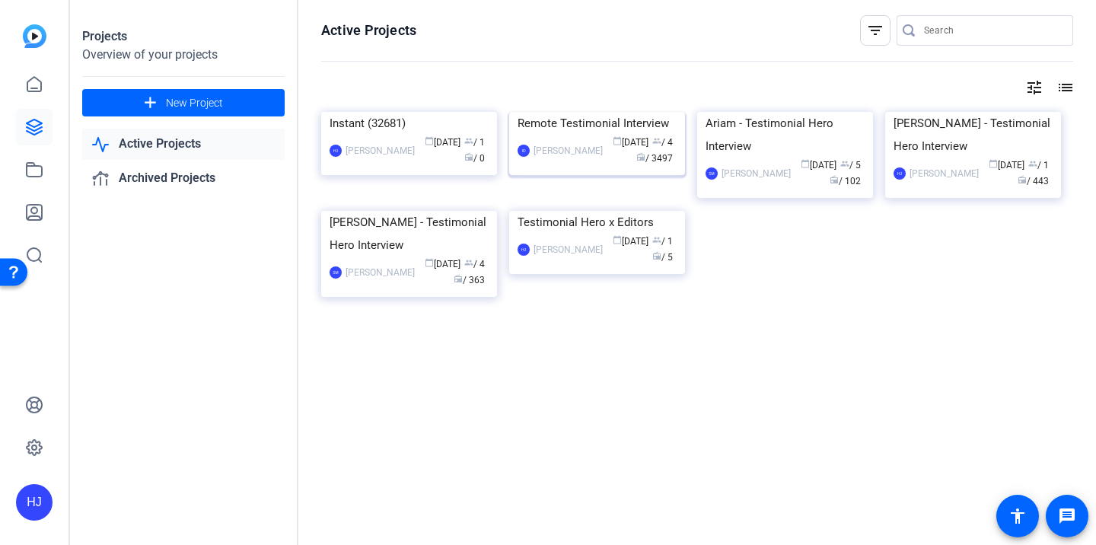
click at [565, 135] on div "Remote Testimonial Interview" at bounding box center [597, 123] width 159 height 23
